Goal: Check status: Check status

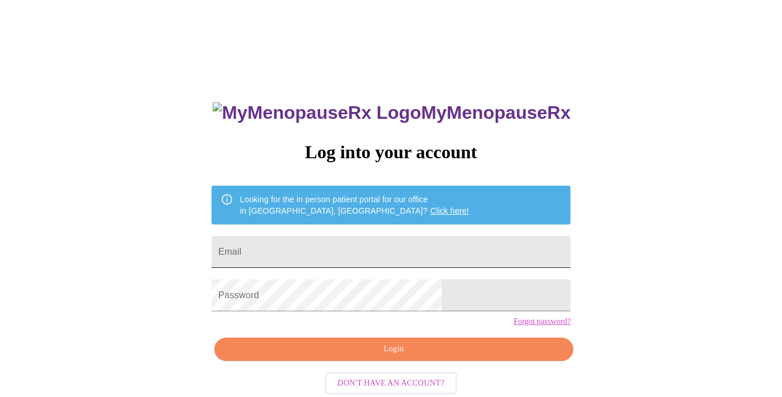
click at [342, 251] on input "Email" at bounding box center [391, 252] width 359 height 32
type input "[EMAIL_ADDRESS][DOMAIN_NAME]"
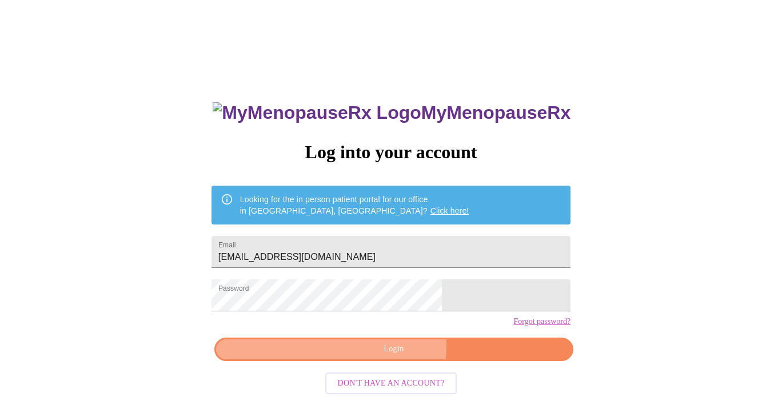
click at [388, 357] on span "Login" at bounding box center [394, 350] width 333 height 14
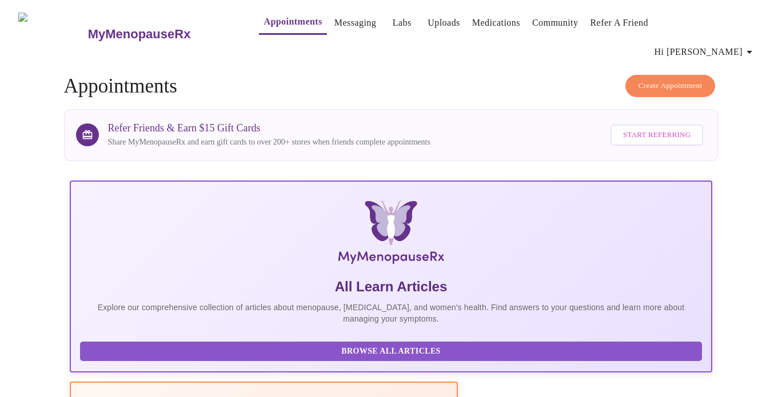
click at [393, 21] on link "Labs" at bounding box center [402, 23] width 19 height 16
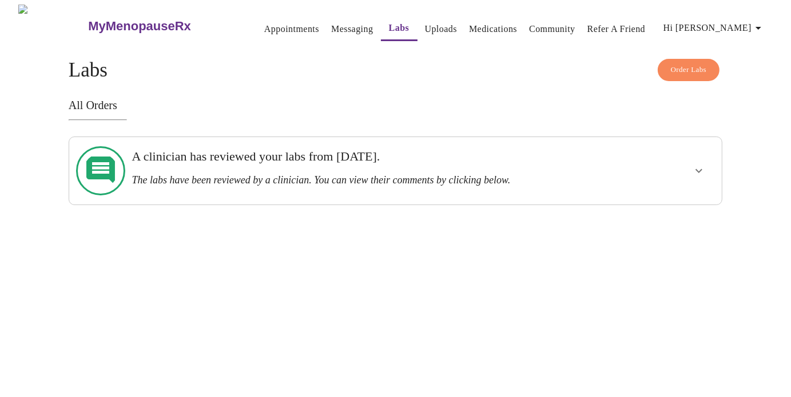
click at [343, 174] on h3 "The labs have been reviewed by a clinician. You can view their comments by clic…" at bounding box center [364, 180] width 464 height 12
click at [701, 165] on icon "show more" at bounding box center [699, 171] width 14 height 14
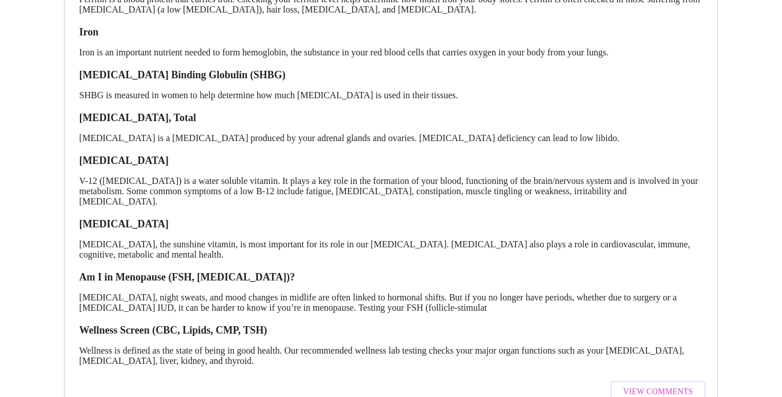
scroll to position [306, 0]
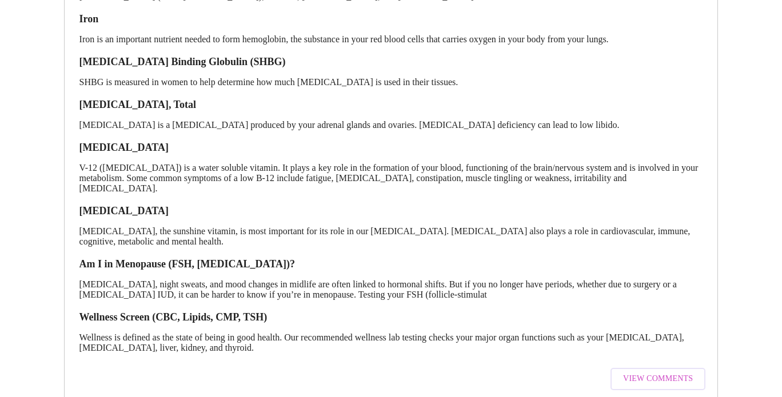
click at [630, 372] on span "View Comments" at bounding box center [658, 379] width 70 height 14
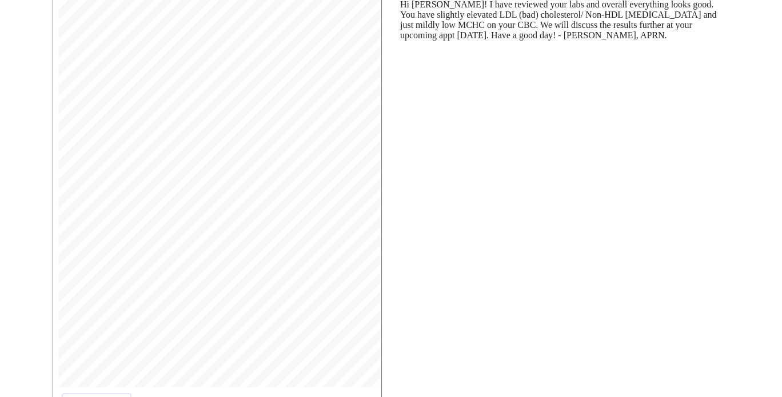
scroll to position [223, 0]
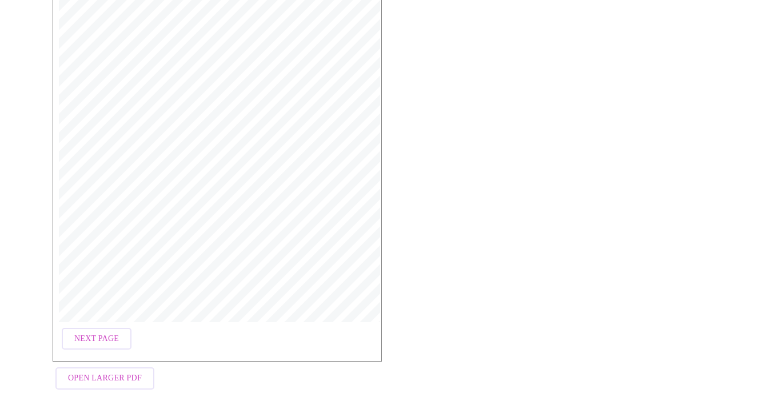
click at [94, 372] on span "Open Larger PDF" at bounding box center [105, 379] width 74 height 14
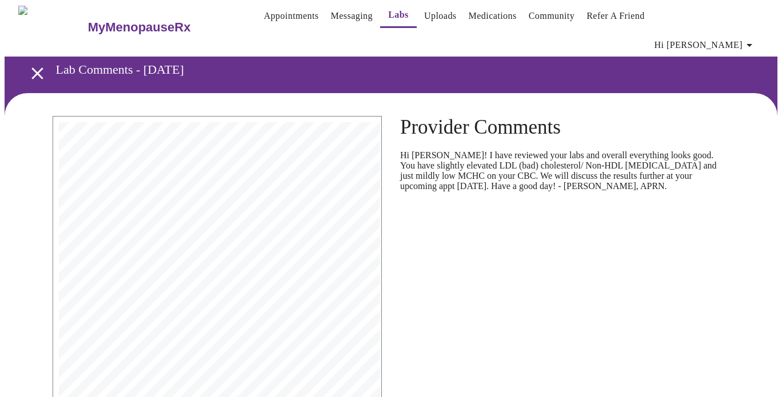
scroll to position [0, 0]
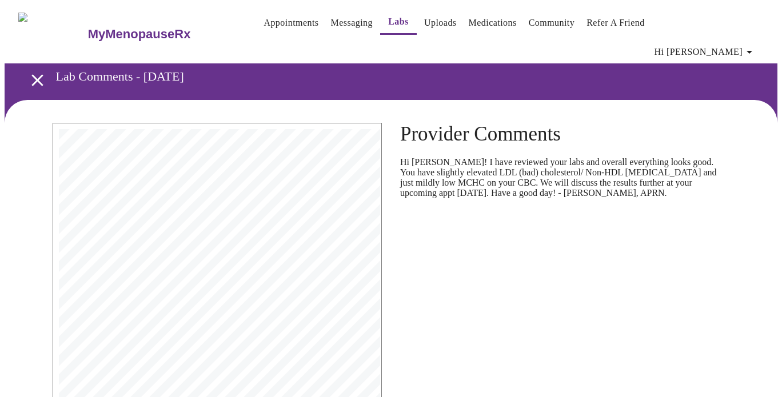
click at [273, 23] on link "Appointments" at bounding box center [291, 23] width 55 height 16
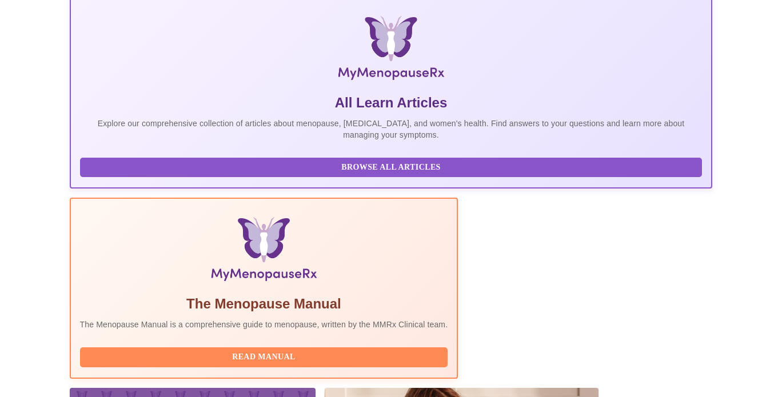
scroll to position [184, 0]
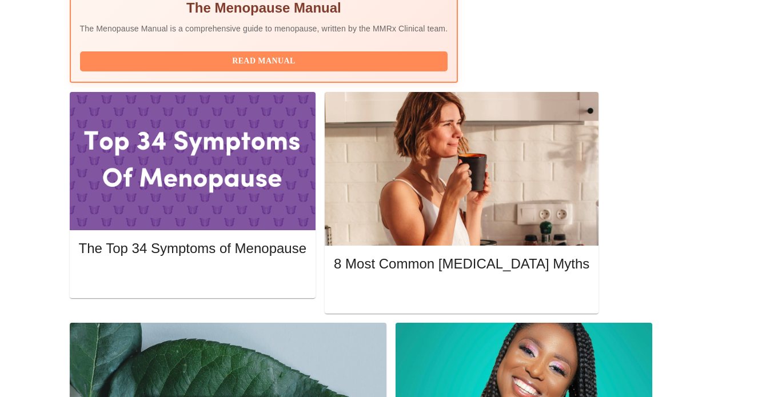
scroll to position [486, 0]
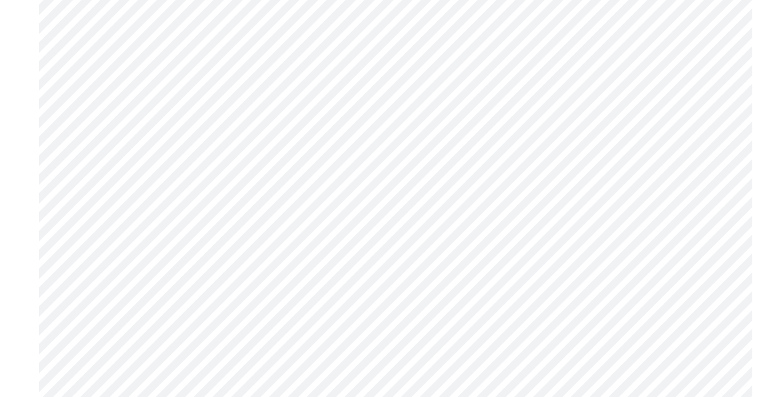
scroll to position [1874, 0]
